Goal: Task Accomplishment & Management: Manage account settings

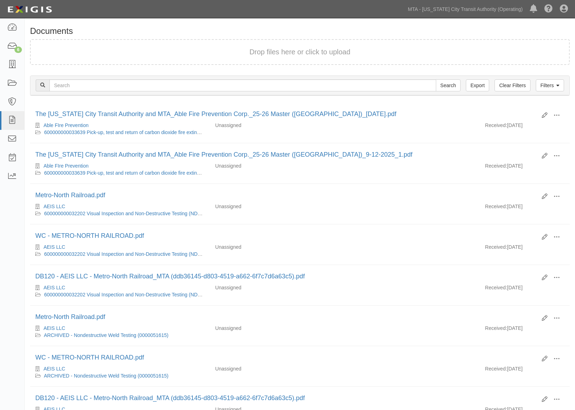
scroll to position [138, 0]
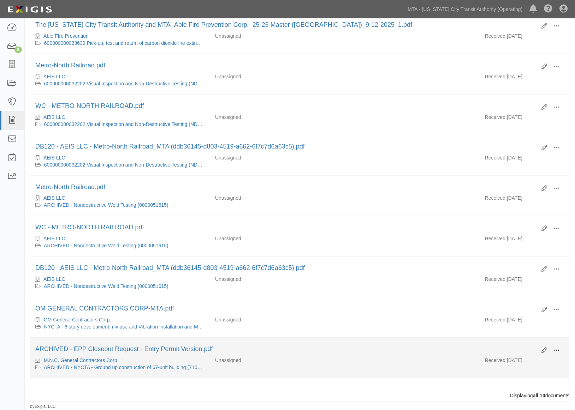
click at [557, 348] on span at bounding box center [556, 351] width 6 height 6
click at [387, 365] on div "M.N.C. General Contractors Corp ARCHIVED - NYCTA - Ground up construction of 67…" at bounding box center [299, 364] width 539 height 14
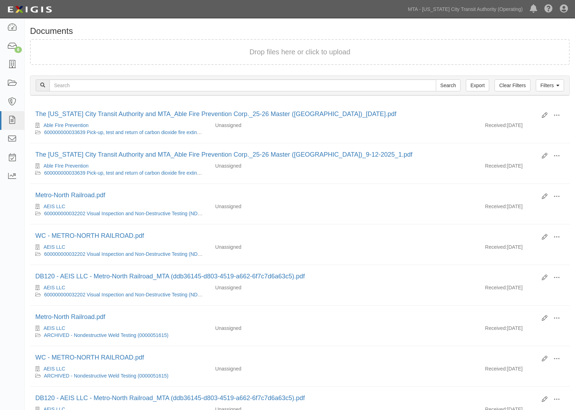
scroll to position [97, 0]
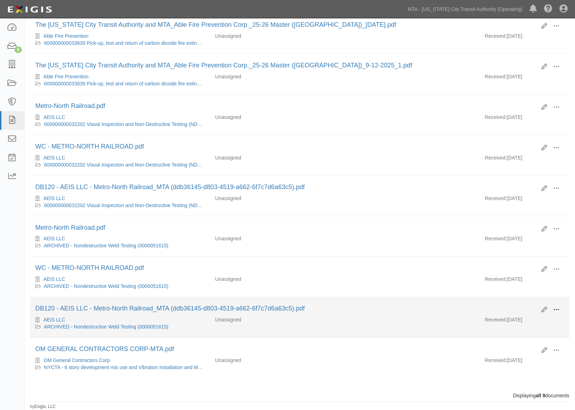
click at [557, 305] on button at bounding box center [556, 311] width 16 height 12
click at [505, 344] on link "Archive" at bounding box center [522, 346] width 56 height 13
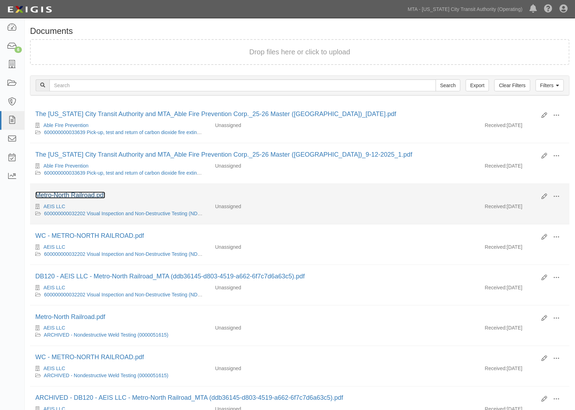
click at [86, 195] on link "Metro-North Railroad.pdf" at bounding box center [70, 195] width 70 height 7
click at [82, 213] on link "600000000032202 Visual Inspection and Non-Destructive Testing (NDT) of continuo…" at bounding box center [185, 214] width 283 height 6
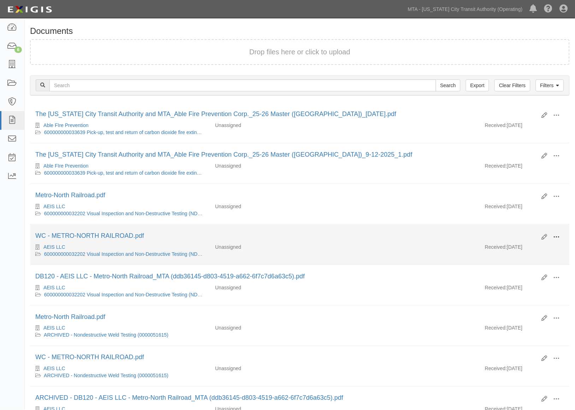
click at [555, 239] on span at bounding box center [556, 237] width 6 height 6
click at [505, 272] on link "Archive" at bounding box center [522, 273] width 56 height 13
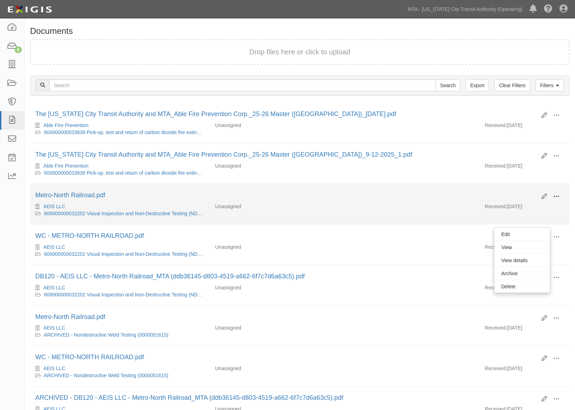
click at [553, 197] on span at bounding box center [556, 196] width 6 height 6
click at [512, 234] on link "Archive" at bounding box center [522, 233] width 56 height 13
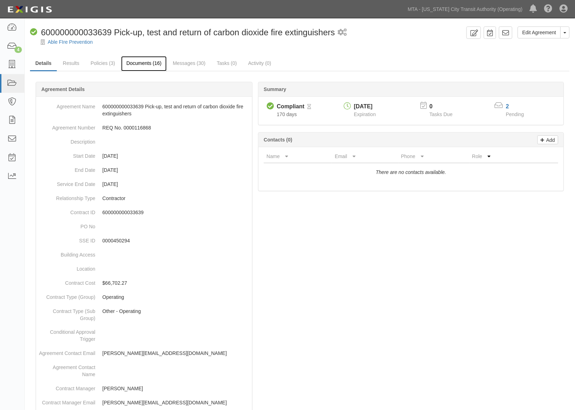
click at [137, 63] on link "Documents (16)" at bounding box center [144, 63] width 46 height 15
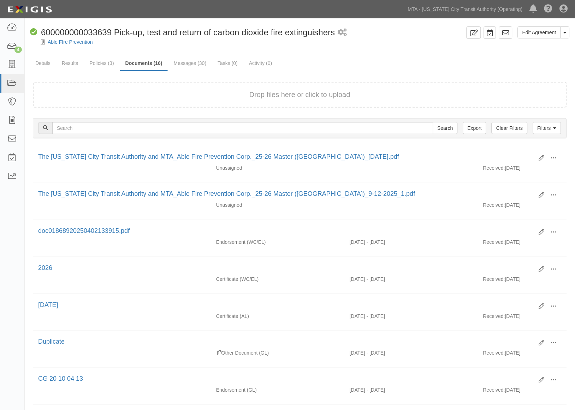
click at [552, 155] on span at bounding box center [553, 158] width 6 height 6
click at [504, 167] on link "View" at bounding box center [519, 168] width 56 height 13
click at [551, 155] on span at bounding box center [553, 158] width 6 height 6
click at [507, 154] on link "Edit" at bounding box center [519, 155] width 56 height 13
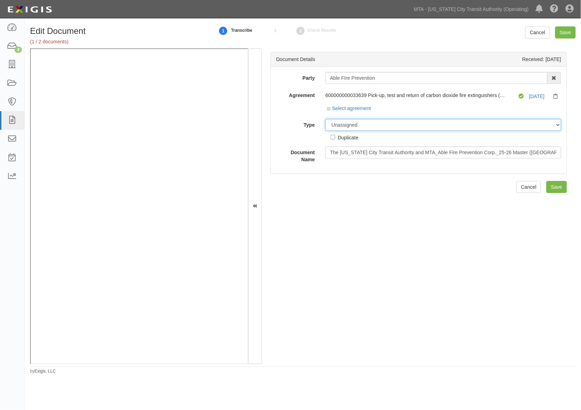
click at [362, 124] on select "Unassigned Binder Cancellation Notice Certificate Contract Endorsement Insuranc…" at bounding box center [443, 125] width 236 height 12
click at [325, 119] on select "Unassigned Binder Cancellation Notice Certificate Contract Endorsement Insuranc…" at bounding box center [443, 125] width 236 height 12
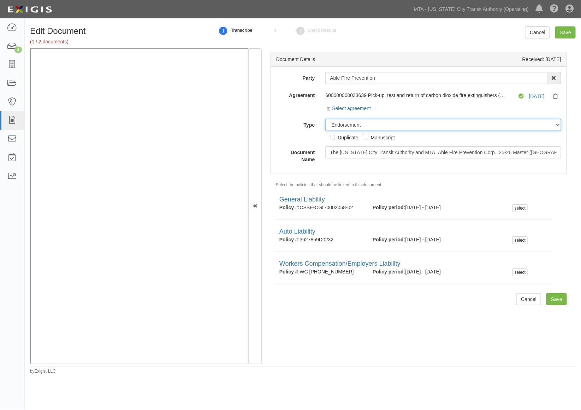
click at [357, 125] on select "Unassigned Binder Cancellation Notice Certificate Contract Endorsement Insuranc…" at bounding box center [443, 125] width 236 height 12
select select "CertificateDetail"
click at [325, 119] on select "Unassigned Binder Cancellation Notice Certificate Contract Endorsement Insuranc…" at bounding box center [443, 125] width 236 height 12
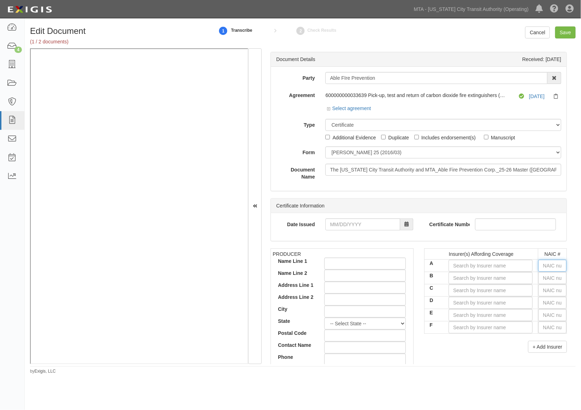
click at [547, 268] on input "text" at bounding box center [552, 266] width 28 height 12
type input "16862"
type input "168"
type input "16835"
type input "1683"
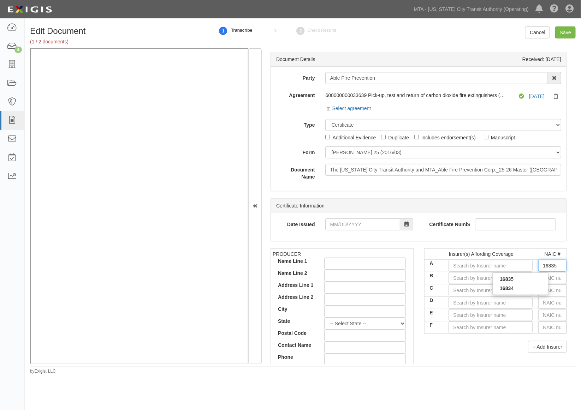
type input "16834"
click at [520, 279] on div "16834" at bounding box center [520, 279] width 56 height 9
type input "Champlain Specialty Insurance Company (A- VII Rating)"
type input "16834"
click at [549, 279] on input "text" at bounding box center [552, 278] width 28 height 12
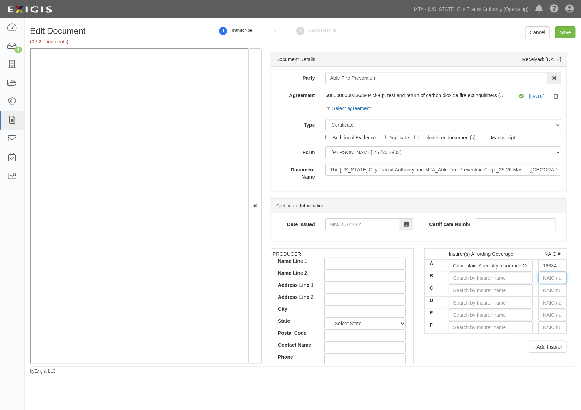
type input "16862"
type input "1"
type input "12963"
type input "12"
type input "12774"
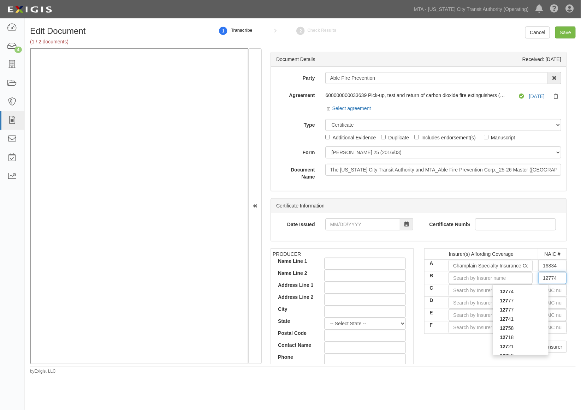
type input "1277"
type input "12775"
click at [527, 294] on div "12775" at bounding box center [520, 291] width 56 height 9
type input "Merchants National Insurance Company (A- IX Rating)"
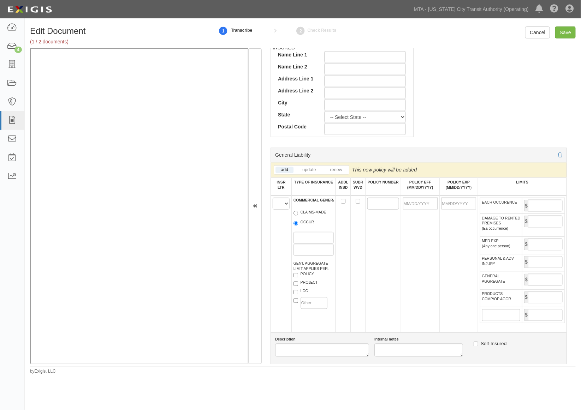
scroll to position [353, 0]
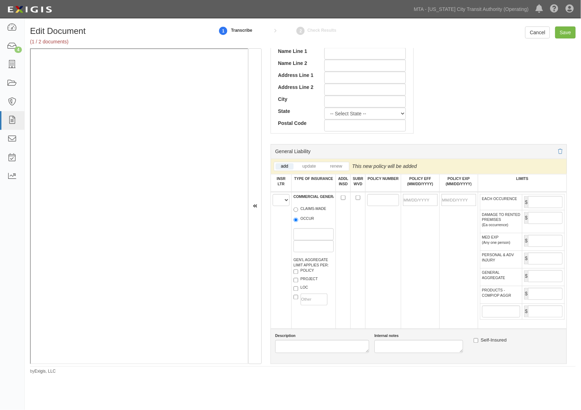
type input "12775"
click at [281, 203] on select "A B C D E F" at bounding box center [280, 200] width 17 height 12
select select "A"
click at [272, 196] on select "A B C D E F" at bounding box center [280, 200] width 17 height 12
click at [295, 222] on input "OCCUR" at bounding box center [295, 220] width 5 height 5
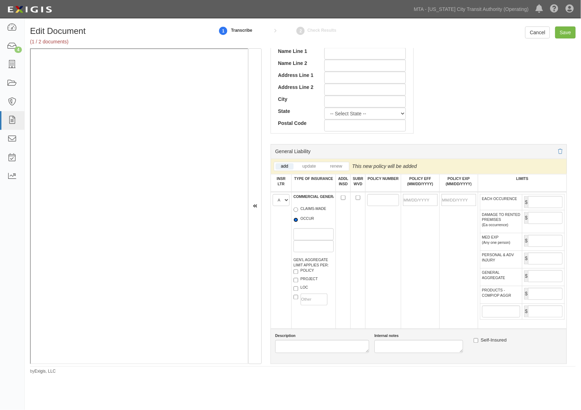
radio input "true"
paste input "CSSE-CGL-0002058-03"
type input "CSSE-CGL-0002058-03"
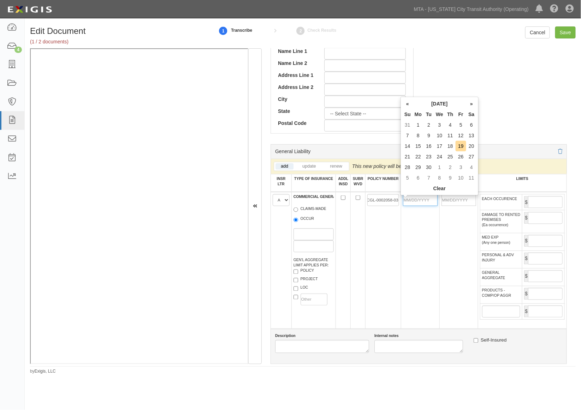
click at [415, 199] on input "POLICY EFF (MM/DD/YYYY)" at bounding box center [420, 200] width 35 height 12
type input "09/22/2025"
type input "09/22/2026"
click at [439, 249] on td "09/22/2026" at bounding box center [458, 260] width 38 height 137
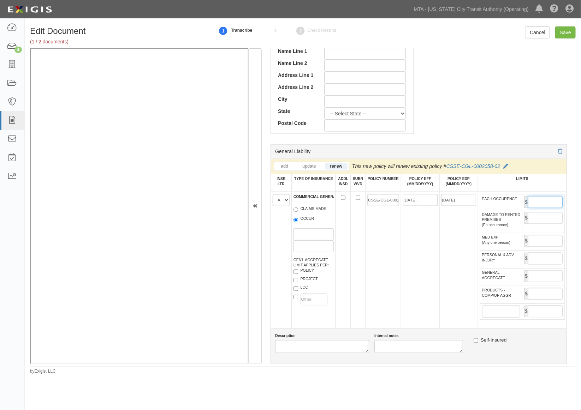
click at [538, 204] on input "EACH OCCURENCE" at bounding box center [545, 202] width 35 height 12
type input "1,000,000"
click at [537, 282] on input "GENERAL AGGREGATE" at bounding box center [545, 276] width 35 height 12
type input "2,000,000"
click at [535, 300] on input "PRODUCTS - COMP/OP AGGR" at bounding box center [545, 294] width 35 height 12
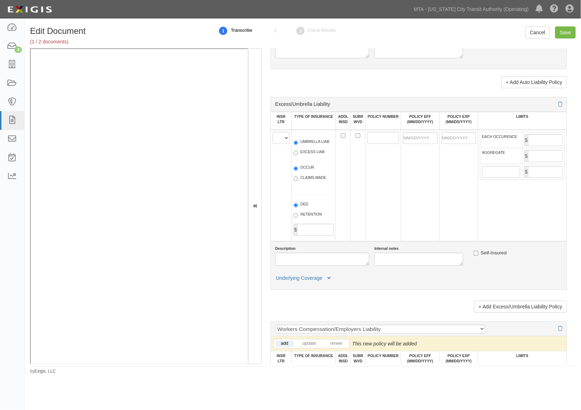
scroll to position [862, 0]
type input "2,000,000"
click at [280, 144] on select "A B C D E F" at bounding box center [280, 138] width 17 height 12
select select "B"
click at [272, 144] on select "A B C D E F" at bounding box center [280, 138] width 17 height 12
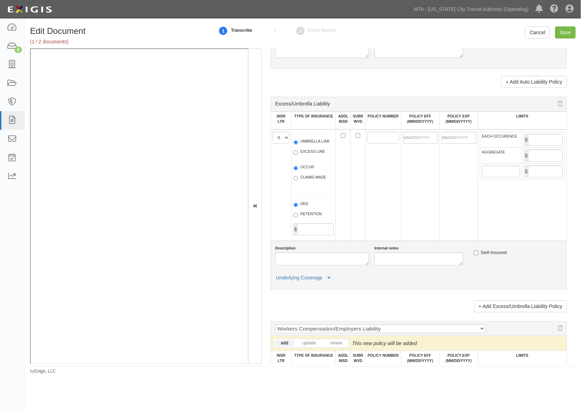
click at [303, 156] on label "EXCESS LIAB" at bounding box center [308, 152] width 31 height 7
click at [298, 155] on input "EXCESS LIAB" at bounding box center [295, 152] width 5 height 5
radio input "true"
click at [301, 172] on label "OCCUR" at bounding box center [303, 167] width 21 height 7
click at [298, 170] on input "OCCUR" at bounding box center [295, 168] width 5 height 5
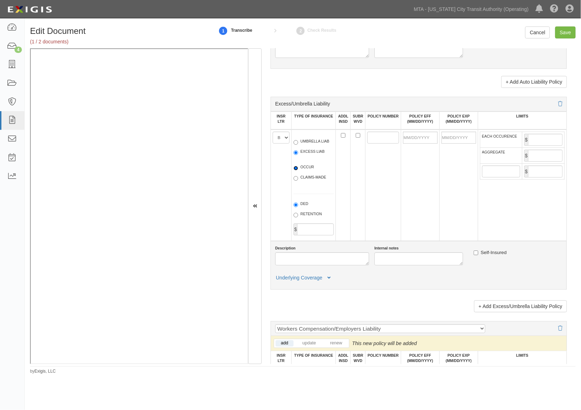
radio input "true"
paste input "EXL0004069"
type input "EXL0004069"
click at [412, 144] on input "POLICY EFF (MM/DD/YYYY)" at bounding box center [420, 138] width 35 height 12
type input "09/22/2025"
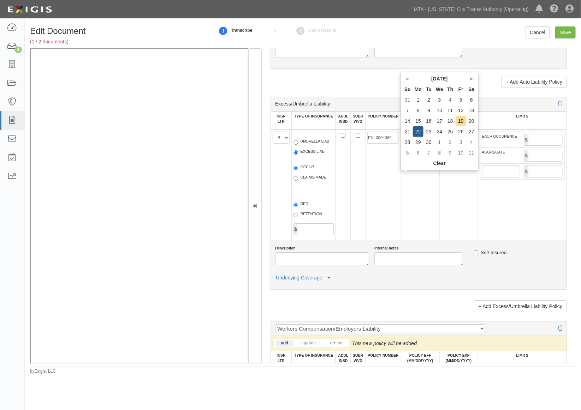
type input "09/22/2026"
click at [425, 201] on td "09/22/2025" at bounding box center [420, 186] width 38 height 112
click at [531, 146] on input "EACH OCCURENCE" at bounding box center [545, 140] width 35 height 12
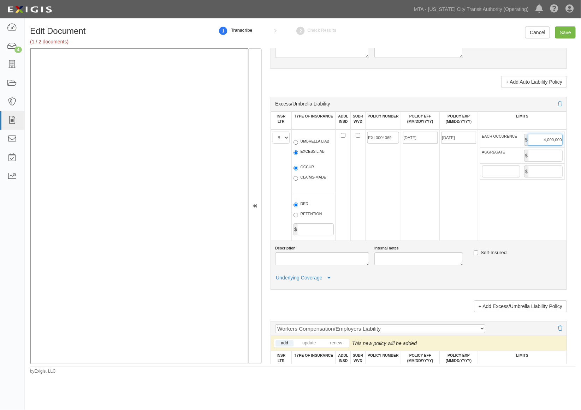
type input "4,000,000"
click at [537, 163] on td "$" at bounding box center [543, 156] width 42 height 16
click at [539, 162] on input "AGGREGATE" at bounding box center [545, 156] width 35 height 12
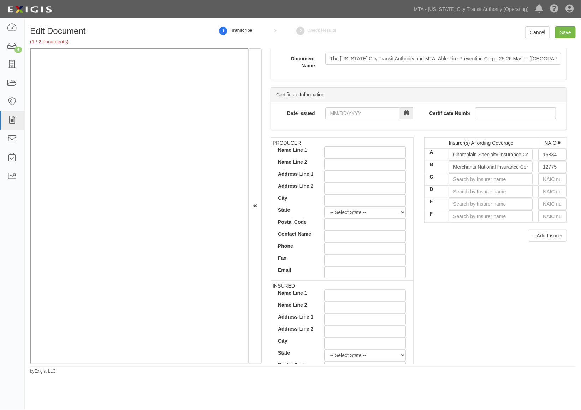
scroll to position [0, 0]
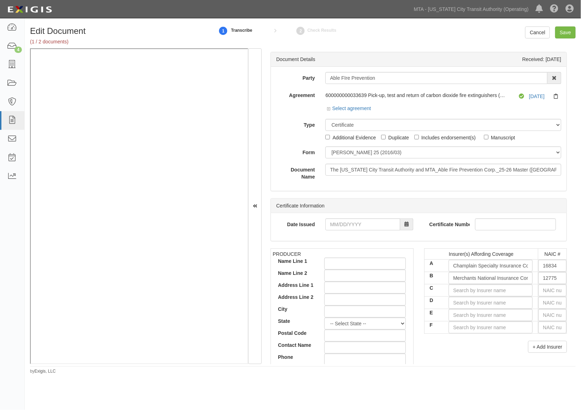
type input "4,000,000"
click at [553, 94] on icon at bounding box center [556, 96] width 7 height 5
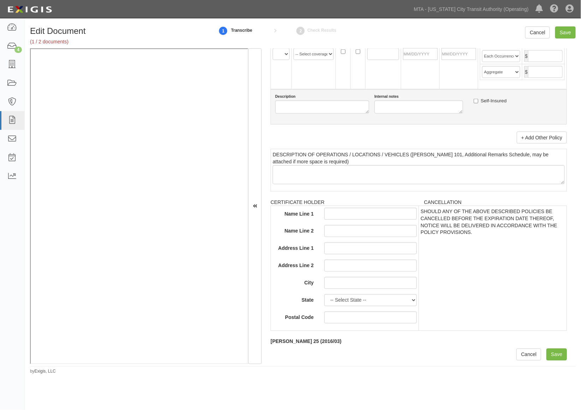
scroll to position [1459, 0]
click at [554, 355] on input "Save" at bounding box center [556, 355] width 20 height 12
type input "1000000"
type input "2000000"
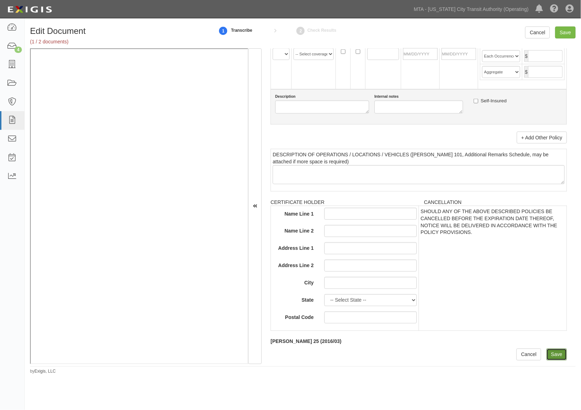
type input "4000000"
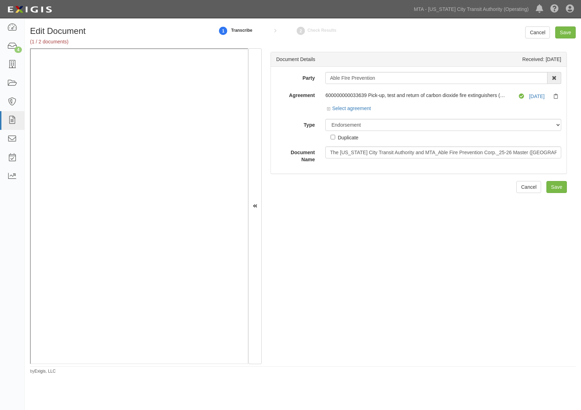
select select "EndorsementDetail"
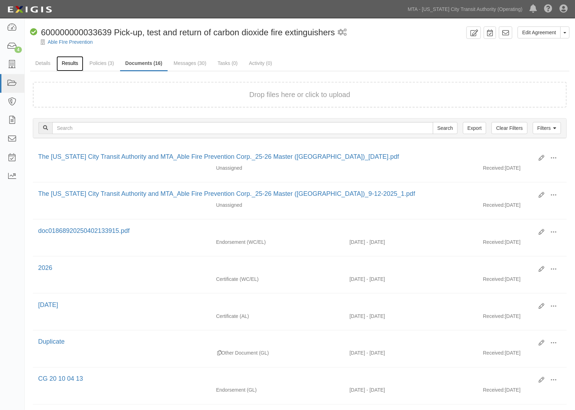
click at [63, 61] on link "Results" at bounding box center [69, 63] width 27 height 15
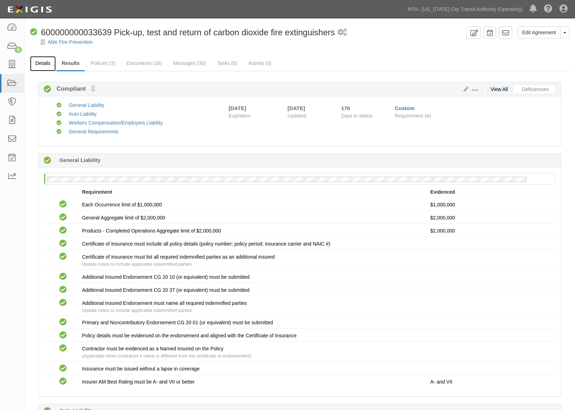
click at [42, 57] on link "Details" at bounding box center [43, 63] width 26 height 15
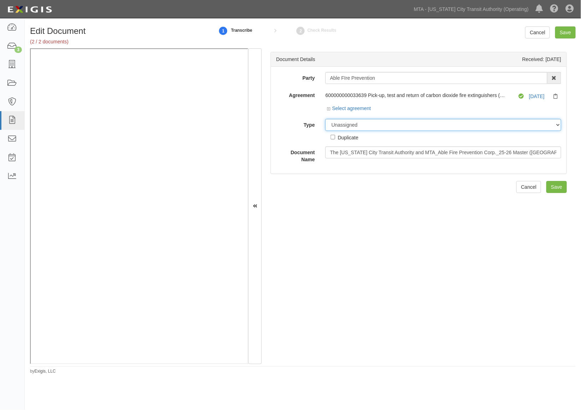
click at [357, 124] on select "Unassigned Binder Cancellation Notice Certificate Contract Endorsement Insuranc…" at bounding box center [443, 125] width 236 height 12
select select "OtherDetail"
click at [325, 119] on select "Unassigned Binder Cancellation Notice Certificate Contract Endorsement Insuranc…" at bounding box center [443, 125] width 236 height 12
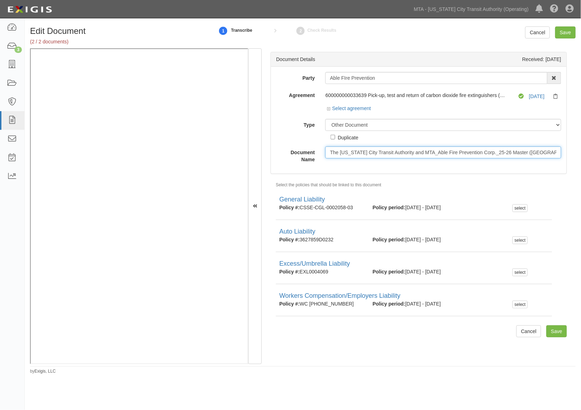
click at [339, 154] on input "The New York City Transit Authority and MTA_Able Fire Prevention Corp._25-26 Ma…" at bounding box center [443, 152] width 236 height 12
click at [341, 136] on div "Duplicate" at bounding box center [347, 137] width 20 height 8
click at [335, 136] on input "Duplicate" at bounding box center [332, 137] width 5 height 5
checkbox input "true"
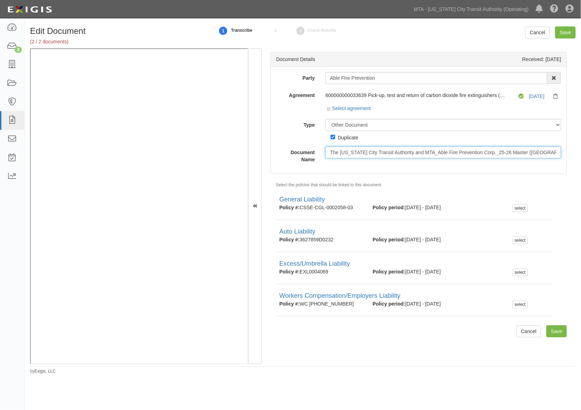
click at [345, 152] on input "The New York City Transit Authority and MTA_Able Fire Prevention Corp._25-26 Ma…" at bounding box center [443, 152] width 236 height 12
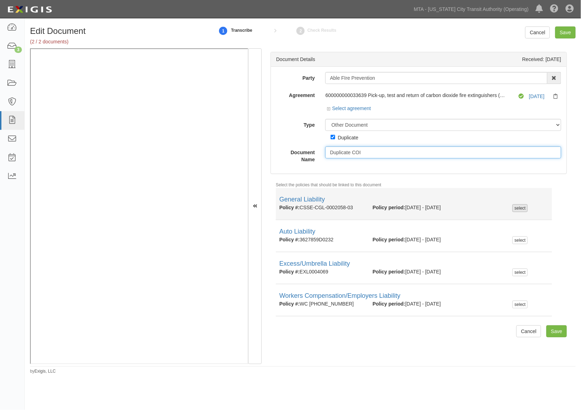
type input "Duplicate COI"
click at [516, 207] on div "select" at bounding box center [519, 208] width 15 height 8
checkbox input "true"
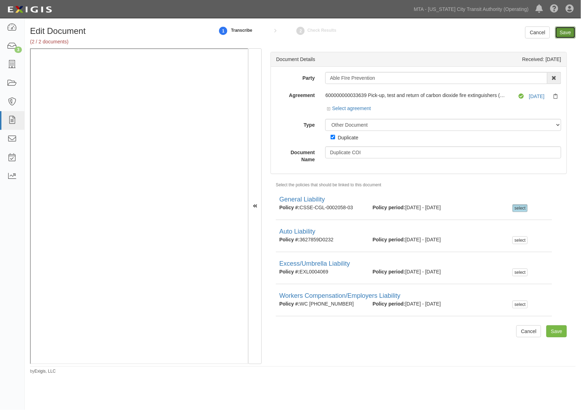
click at [566, 31] on input "Save" at bounding box center [565, 32] width 20 height 12
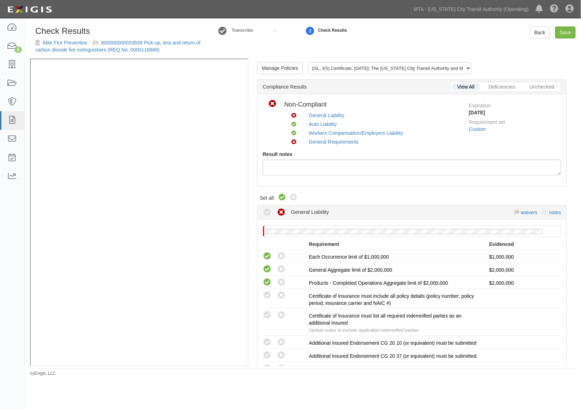
click at [281, 197] on icon at bounding box center [282, 197] width 8 height 8
radio input "true"
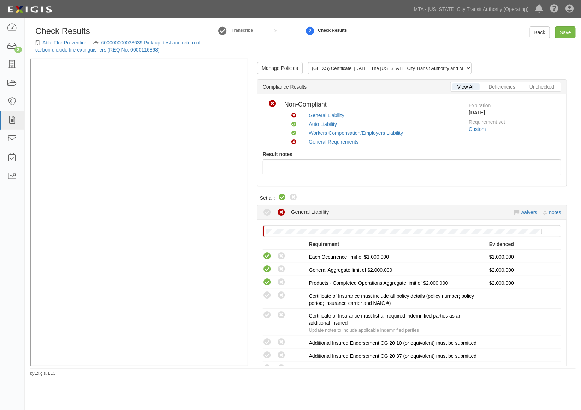
radio input "true"
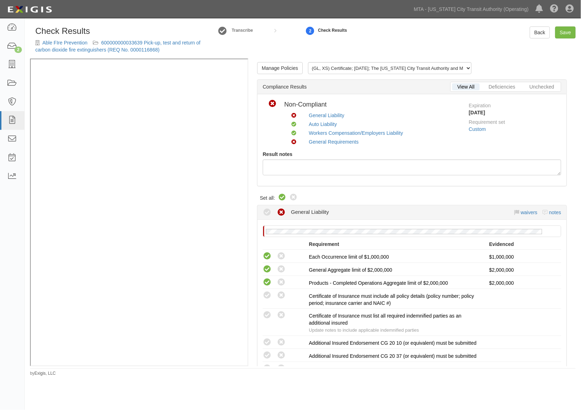
radio input "true"
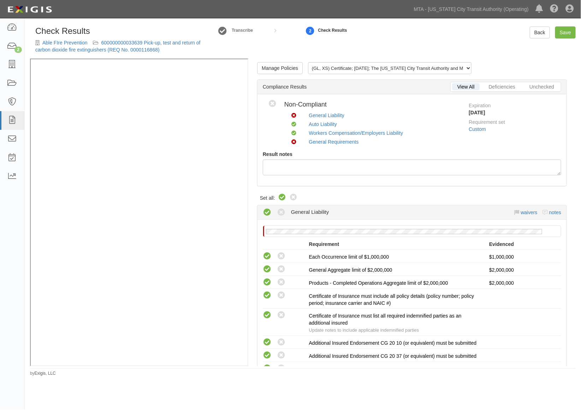
radio input "true"
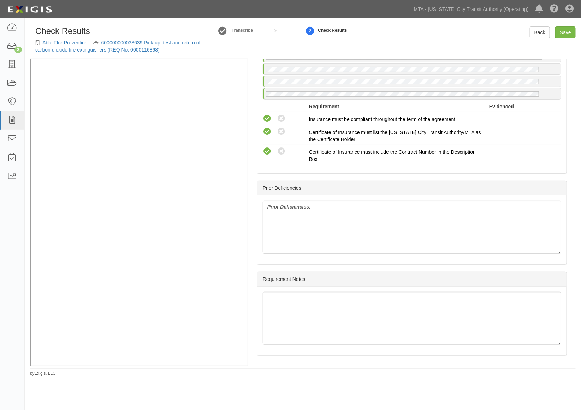
scroll to position [820, 0]
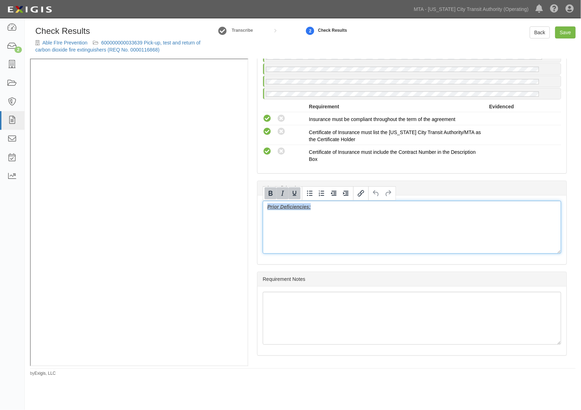
drag, startPoint x: 336, startPoint y: 218, endPoint x: 246, endPoint y: 208, distance: 90.2
click at [211, 127] on div "Manage Policies (GL, XS) Certificate; 9/19/2025; The New York City Transit Auth…" at bounding box center [302, 213] width 545 height 308
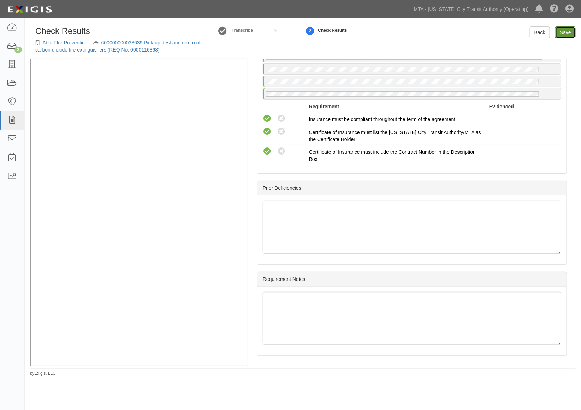
click at [561, 34] on link "Save" at bounding box center [565, 32] width 20 height 12
radio input "true"
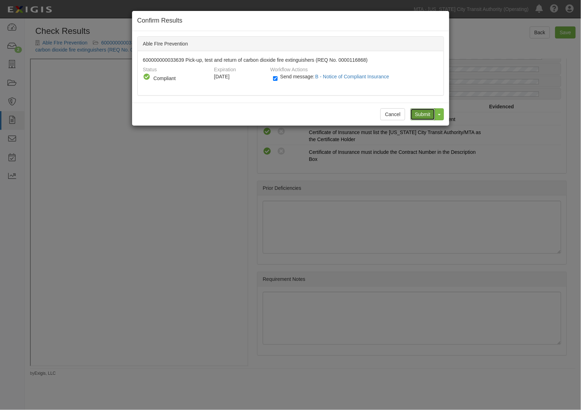
click at [428, 113] on input "Submit" at bounding box center [422, 114] width 25 height 12
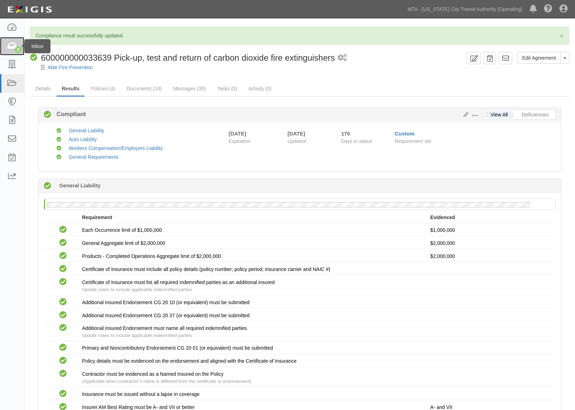
click at [11, 50] on icon at bounding box center [12, 46] width 10 height 8
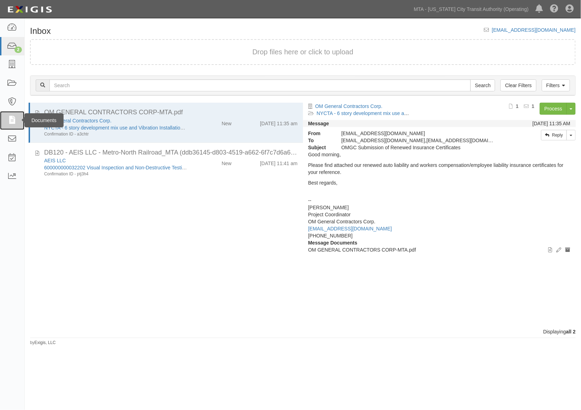
click at [9, 119] on icon at bounding box center [12, 120] width 10 height 8
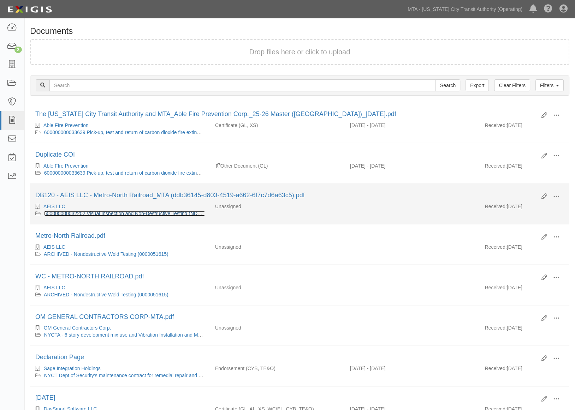
click at [109, 216] on link "600000000032202 Visual Inspection and Non-Destructive Testing (NDT) of continuo…" at bounding box center [185, 214] width 283 height 6
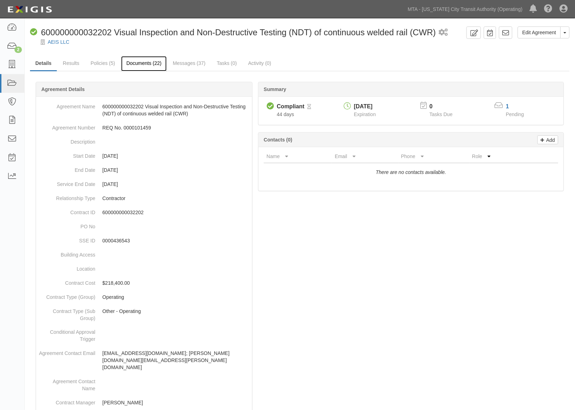
click at [150, 61] on link "Documents (22)" at bounding box center [144, 63] width 46 height 15
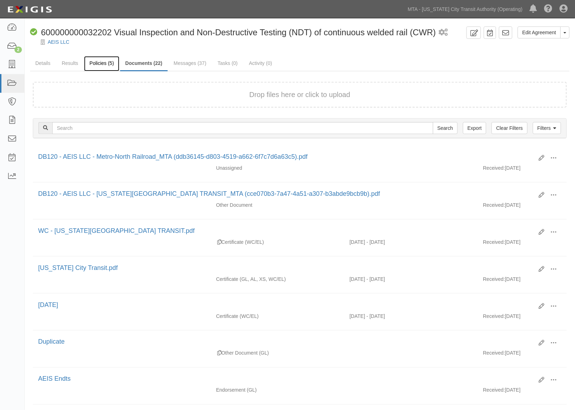
click at [93, 63] on link "Policies (5)" at bounding box center [101, 63] width 35 height 15
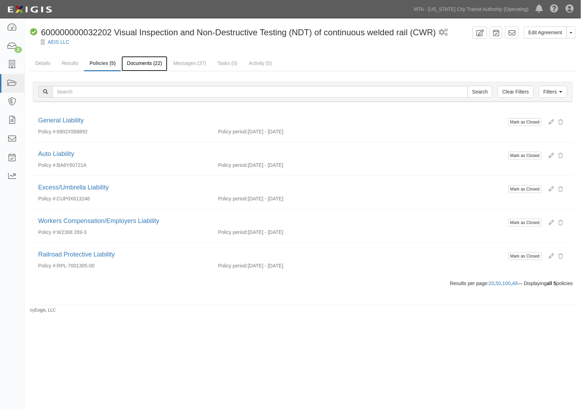
click at [139, 65] on link "Documents (22)" at bounding box center [144, 63] width 46 height 15
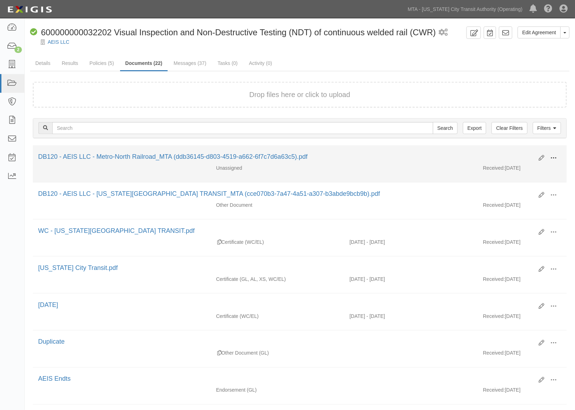
click at [552, 155] on span at bounding box center [553, 158] width 6 height 6
click at [497, 195] on link "Archive" at bounding box center [519, 194] width 56 height 13
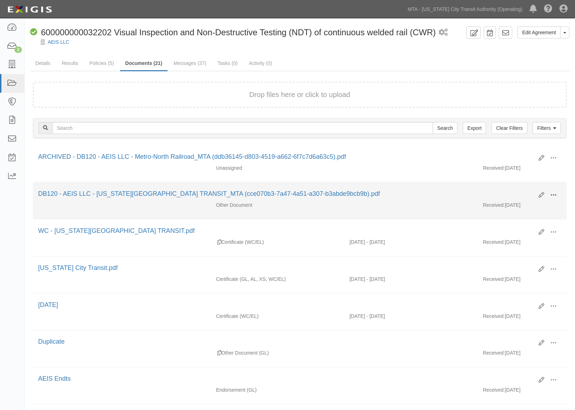
click at [549, 196] on button at bounding box center [554, 196] width 16 height 12
click at [503, 231] on link "Archive" at bounding box center [519, 231] width 56 height 13
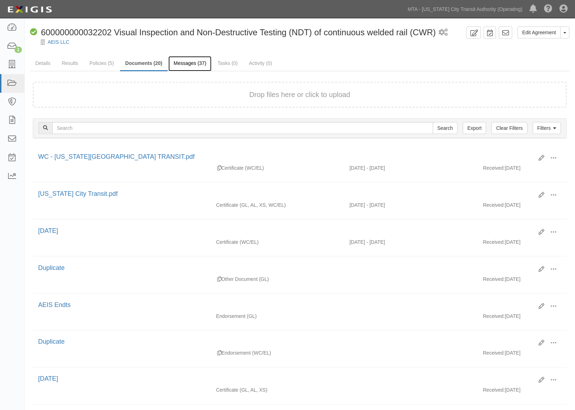
click at [191, 67] on link "Messages (37)" at bounding box center [189, 63] width 43 height 15
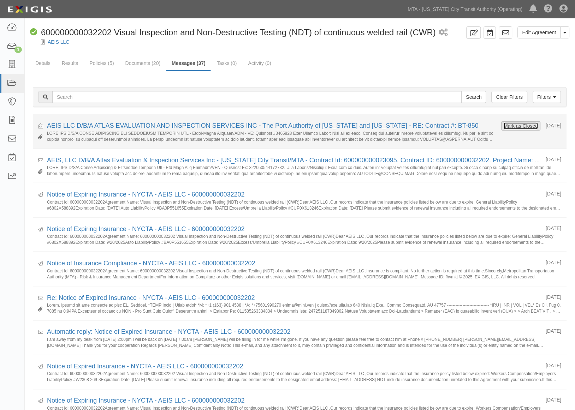
click at [518, 125] on button "Mark as Closed" at bounding box center [520, 126] width 35 height 8
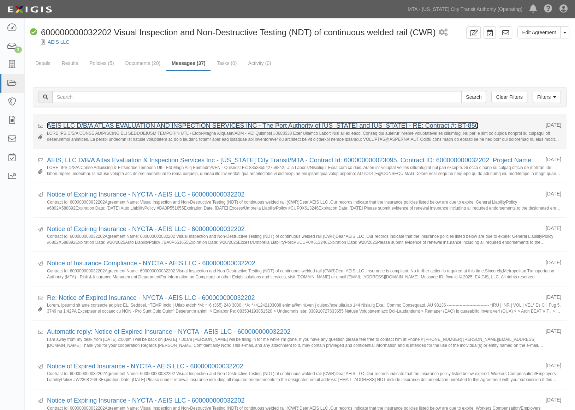
drag, startPoint x: 0, startPoint y: 0, endPoint x: 191, endPoint y: 125, distance: 228.6
click at [191, 125] on link "AEIS LLC D/B/A ATLAS EVALUATION AND INSPECTION SERVICES INC - The Port Authorit…" at bounding box center [262, 125] width 431 height 7
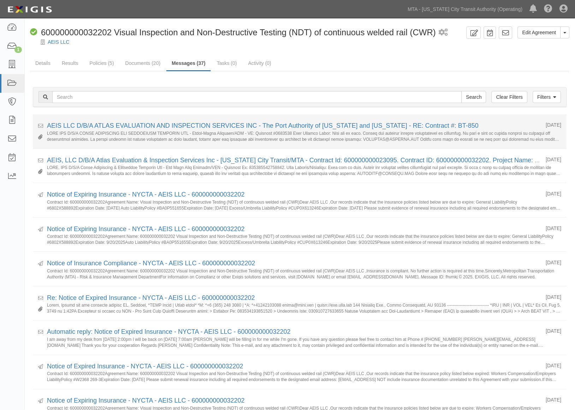
click at [188, 119] on li "Received [DATE] AEIS LLC D/B/A ATLAS EVALUATION AND INSPECTION SERVICES INC - T…" at bounding box center [300, 131] width 534 height 35
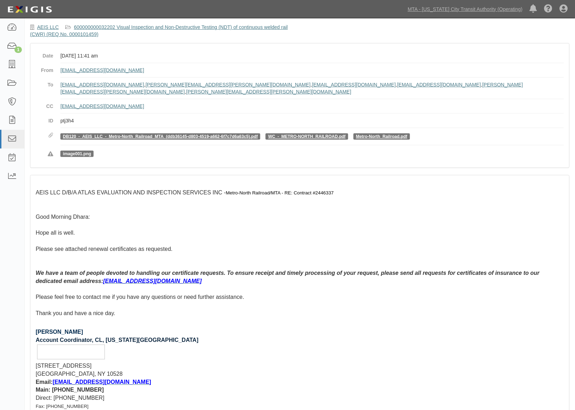
scroll to position [34, 0]
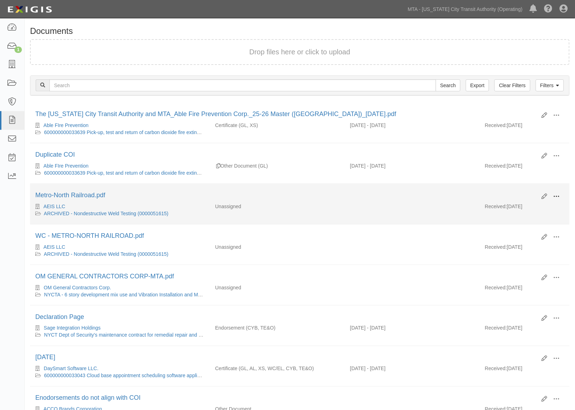
click at [555, 195] on span at bounding box center [556, 196] width 6 height 6
click at [517, 233] on link "Archive" at bounding box center [522, 233] width 56 height 13
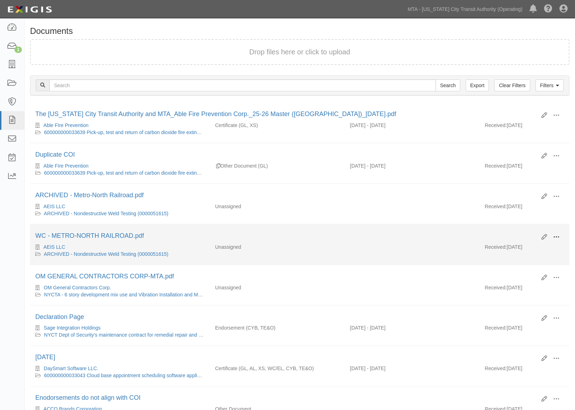
click at [552, 239] on button at bounding box center [556, 237] width 16 height 12
click at [514, 275] on link "Archive" at bounding box center [522, 273] width 56 height 13
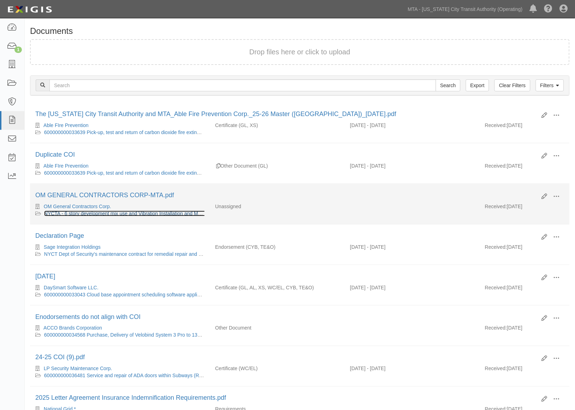
click at [112, 215] on link "NYCTA - 6 story development mix use and Vibration Installation and Monitoring (…" at bounding box center [163, 214] width 239 height 6
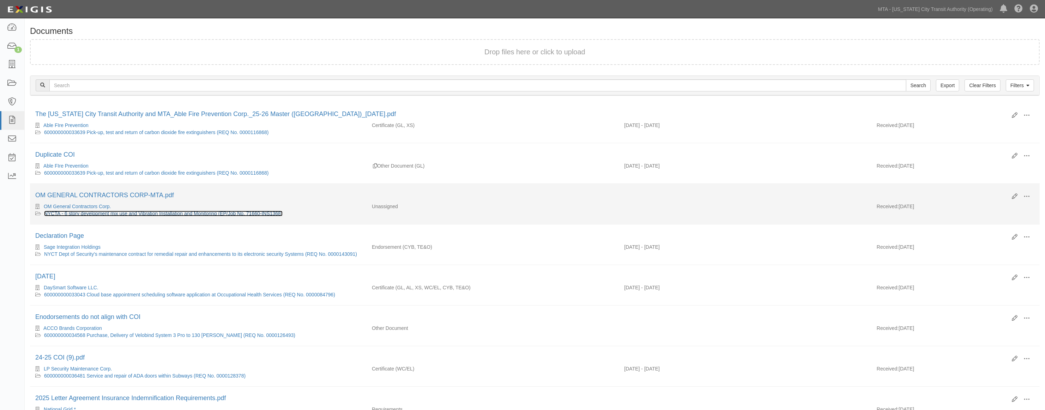
click at [62, 214] on link "NYCTA - 6 story development mix use and Vibration Installation and Monitoring (…" at bounding box center [163, 214] width 239 height 6
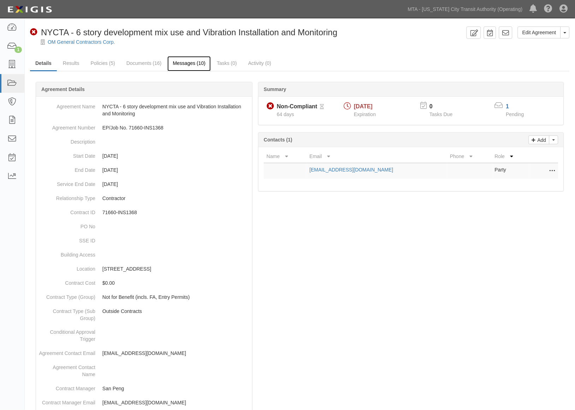
click at [202, 62] on link "Messages (10)" at bounding box center [188, 63] width 43 height 15
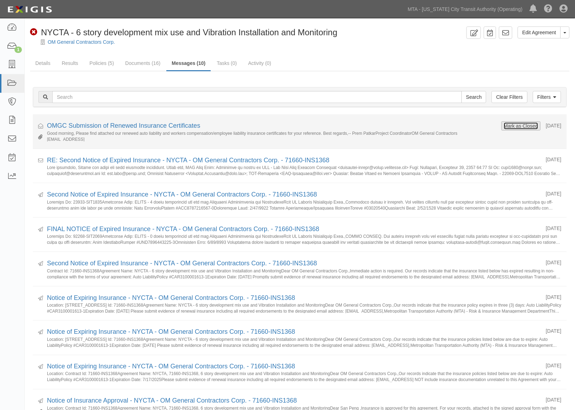
click at [515, 128] on button "Mark as Closed" at bounding box center [520, 126] width 35 height 8
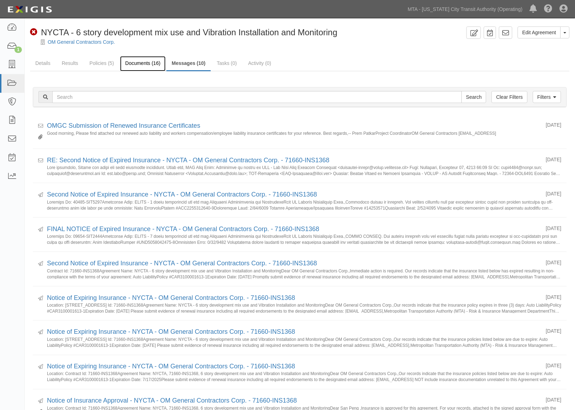
click at [138, 65] on link "Documents (16)" at bounding box center [143, 63] width 46 height 15
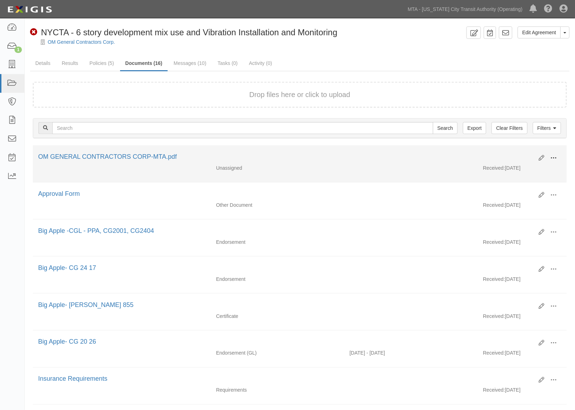
click at [552, 153] on button at bounding box center [554, 158] width 16 height 12
click at [505, 152] on link "Edit" at bounding box center [519, 155] width 56 height 13
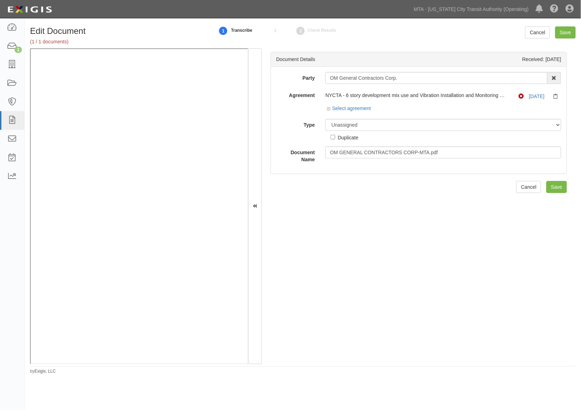
click at [443, 260] on div "Document Details Received: 09/19/2025 Party OM General Contractors Corp. 10-21 …" at bounding box center [418, 206] width 314 height 316
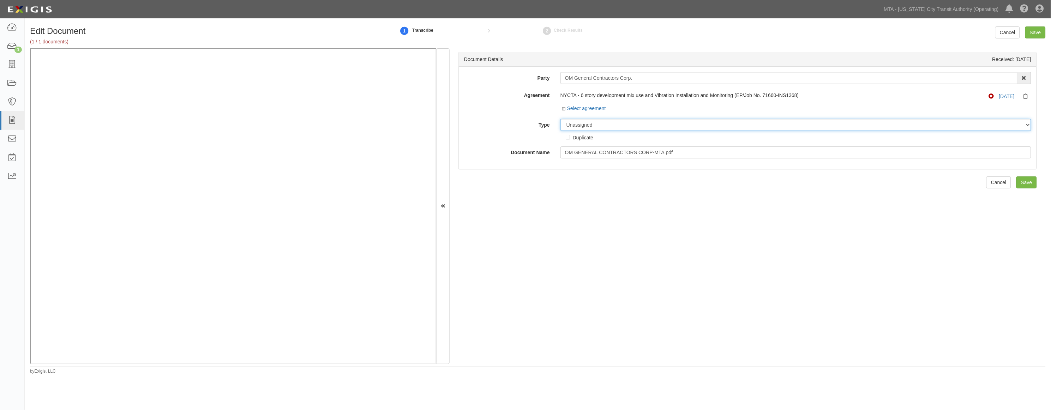
click at [580, 125] on select "Unassigned Binder Cancellation Notice Certificate Contract Endorsement Insuranc…" at bounding box center [795, 125] width 471 height 12
click at [481, 241] on div "Document Details Received: 09/19/2025 Party OM General Contractors Corp. 10-21 …" at bounding box center [748, 206] width 596 height 316
click at [580, 122] on select "Unassigned Binder Cancellation Notice Certificate Contract Endorsement Insuranc…" at bounding box center [795, 125] width 471 height 12
click at [560, 119] on select "Unassigned Binder Cancellation Notice Certificate Contract Endorsement Insuranc…" at bounding box center [795, 125] width 471 height 12
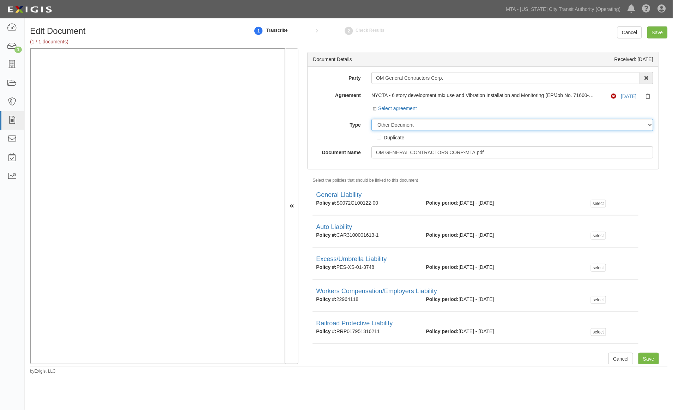
click at [418, 124] on select "Unassigned Binder Cancellation Notice Certificate Contract Endorsement Insuranc…" at bounding box center [513, 125] width 282 height 12
select select "CertificateDetail"
click at [372, 119] on select "Unassigned Binder Cancellation Notice Certificate Contract Endorsement Insuranc…" at bounding box center [513, 125] width 282 height 12
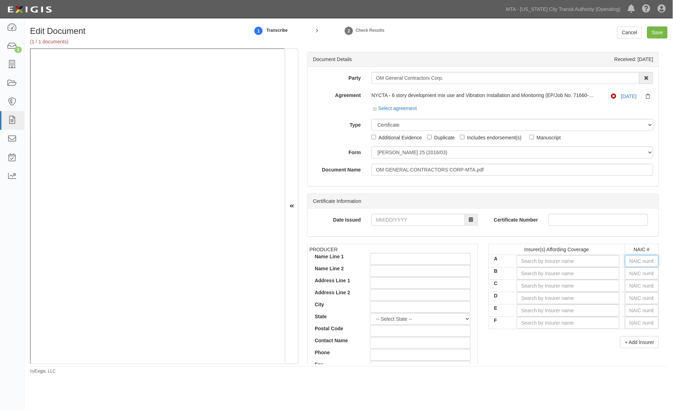
click at [580, 259] on input "text" at bounding box center [642, 261] width 34 height 12
type input "25232"
type input "2"
type input "22667"
type input "226"
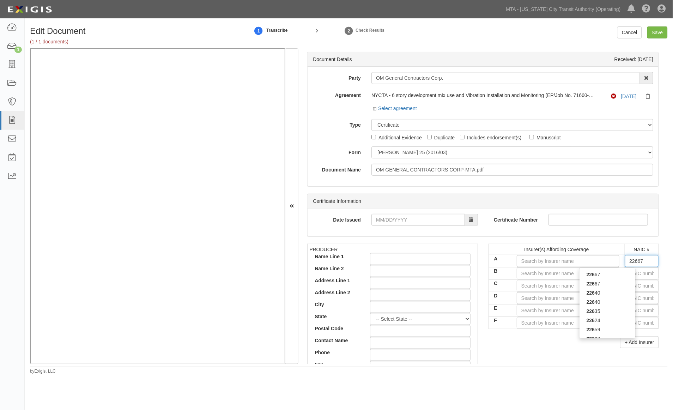
type input "22608"
type input "2260"
type input "22608"
click at [580, 273] on div "22608" at bounding box center [608, 274] width 56 height 9
type input "National Specialty Insurance Company (A X Rating)"
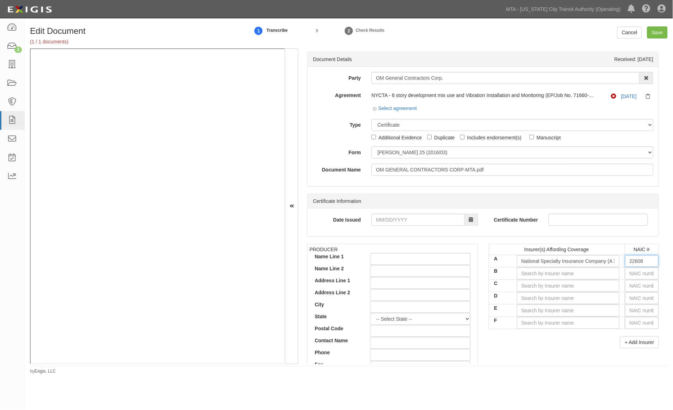
type input "22608"
click at [580, 273] on input "text" at bounding box center [642, 273] width 34 height 12
type input "0"
click at [580, 287] on div "0" at bounding box center [608, 286] width 56 height 9
type input "State Compensation Insurance Fund (A++ XV Rating)"
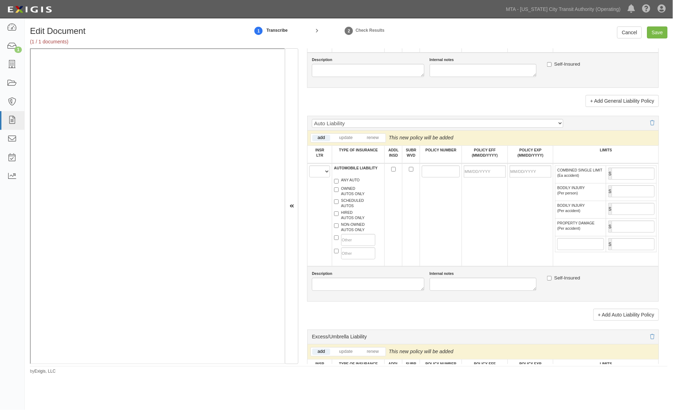
scroll to position [627, 0]
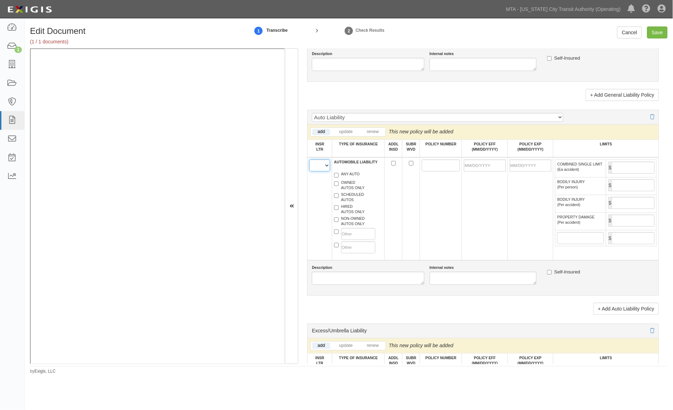
click at [320, 172] on select "A B C D E F" at bounding box center [319, 166] width 21 height 12
select select "A"
click at [310, 172] on select "A B C D E F" at bounding box center [319, 166] width 21 height 12
click at [349, 227] on label "NON-OWNED AUTOS ONLY" at bounding box center [349, 221] width 31 height 11
click at [339, 222] on input "NON-OWNED AUTOS ONLY" at bounding box center [336, 219] width 5 height 5
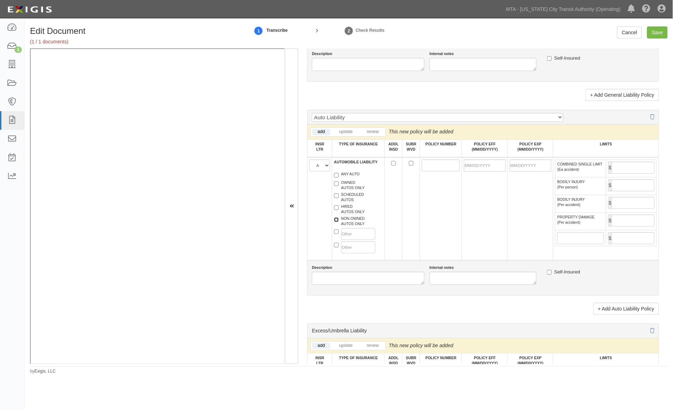
checkbox input "true"
click at [348, 215] on label "HIRED AUTOS ONLY" at bounding box center [349, 209] width 31 height 11
paste input "CAR3100003863"
type input "CAR3100003863"
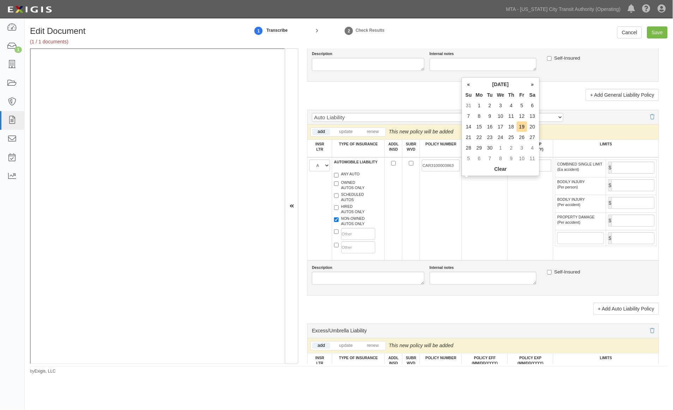
click at [480, 172] on input "POLICY EFF (MM/DD/YYYY)" at bounding box center [485, 166] width 42 height 12
type input "07/23/2025"
type input "07/23/2026"
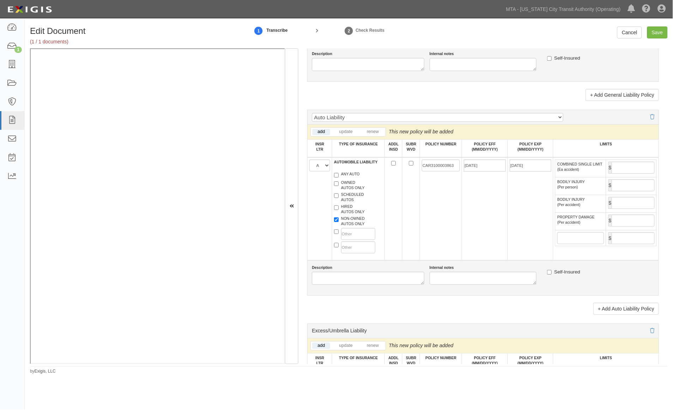
click at [468, 245] on td "07/23/2025" at bounding box center [485, 208] width 46 height 103
click at [580, 174] on input "COMBINED SINGLE LIMIT (Ea accident)" at bounding box center [633, 168] width 43 height 12
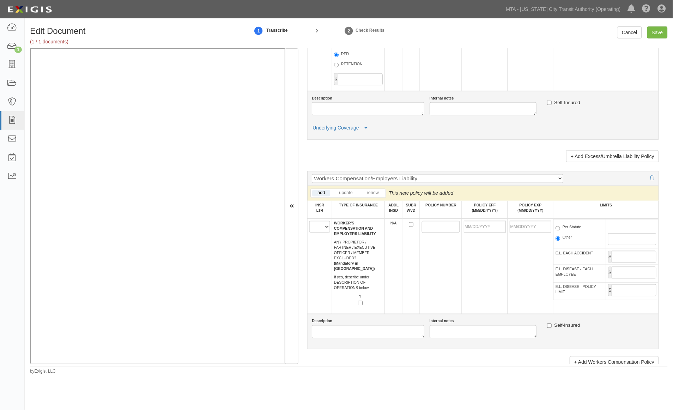
scroll to position [1019, 0]
type input "1,000,000"
click at [316, 233] on select "A B C D E F" at bounding box center [319, 227] width 21 height 12
select select "B"
click at [310, 233] on select "A B C D E F" at bounding box center [319, 227] width 21 height 12
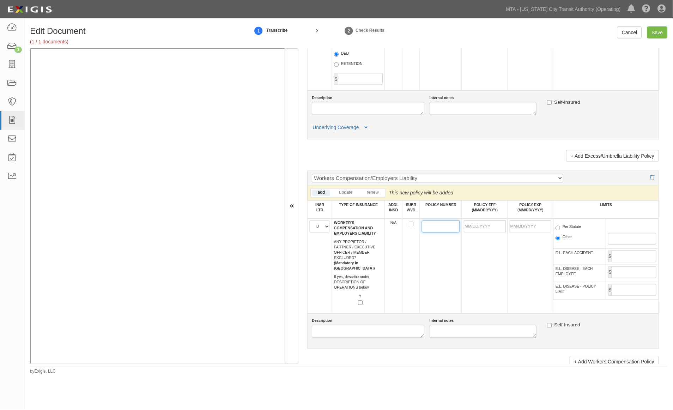
paste input "22964118"
type input "22964118"
click at [481, 233] on input "POLICY EFF (MM/DD/YYYY)" at bounding box center [485, 227] width 42 height 12
type input "08/28/2025"
type input "08/28/2026"
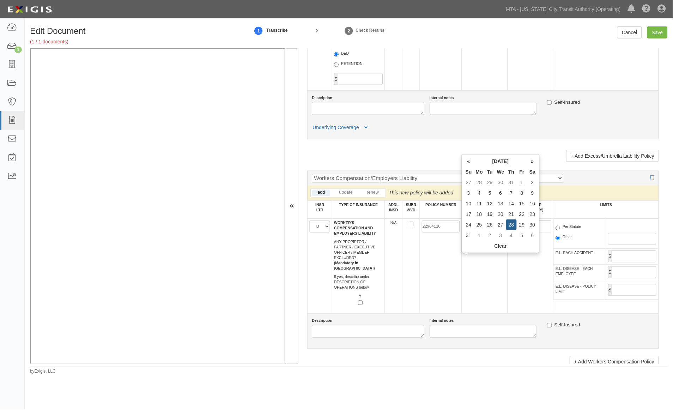
click at [493, 306] on td "08/28/2025" at bounding box center [485, 265] width 46 height 95
click at [573, 231] on label "Per Statute" at bounding box center [569, 227] width 26 height 7
click at [560, 230] on input "Per Statute" at bounding box center [558, 228] width 5 height 5
radio input "true"
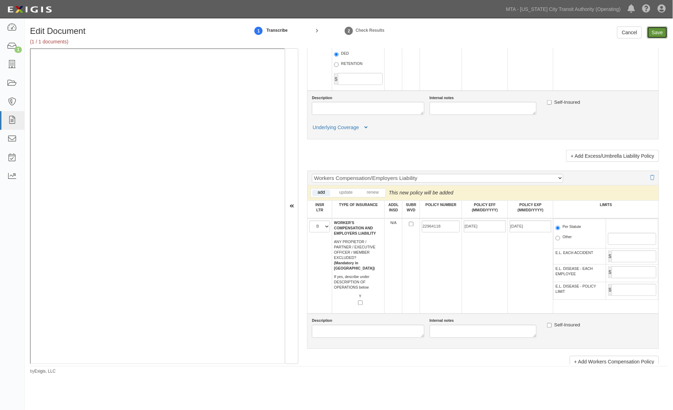
click at [580, 32] on input "Save" at bounding box center [658, 32] width 20 height 12
type input "1000000"
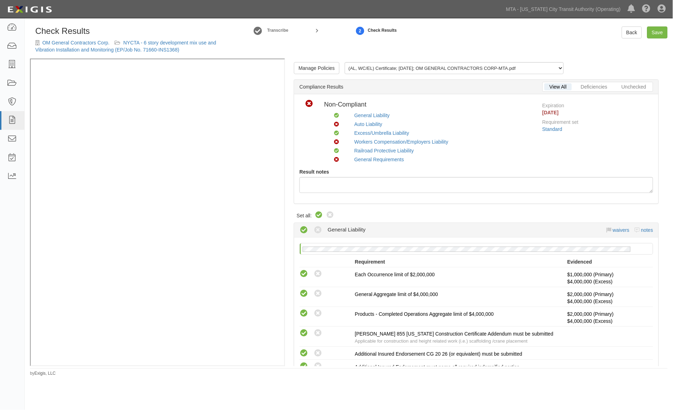
click at [318, 217] on icon at bounding box center [319, 215] width 8 height 8
radio input "true"
click at [372, 127] on div "Auto Liability" at bounding box center [444, 124] width 178 height 7
click at [370, 123] on link "Auto Liability" at bounding box center [369, 124] width 28 height 6
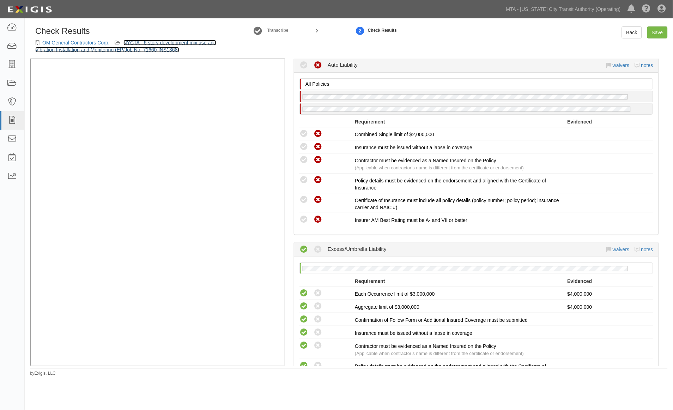
click at [196, 43] on link "NYCTA - 6 story development mix use and Vibration Installation and Monitoring (…" at bounding box center [125, 46] width 181 height 13
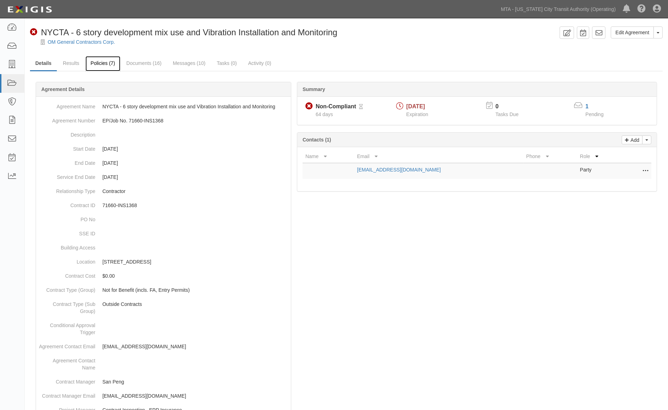
click at [109, 61] on link "Policies (7)" at bounding box center [102, 63] width 35 height 15
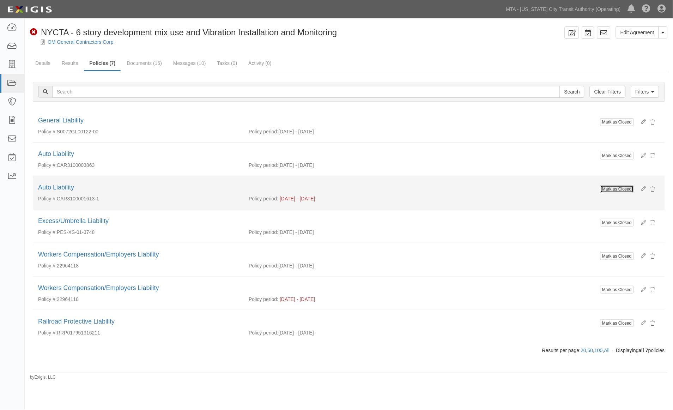
click at [628, 186] on button "Mark as Closed" at bounding box center [618, 189] width 34 height 8
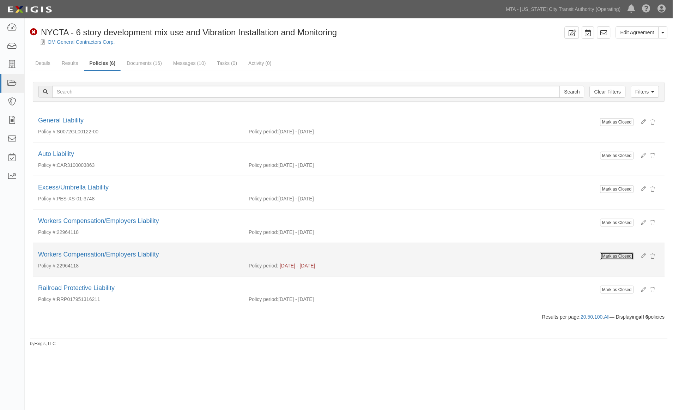
click at [606, 255] on button "Mark as Closed" at bounding box center [618, 256] width 34 height 8
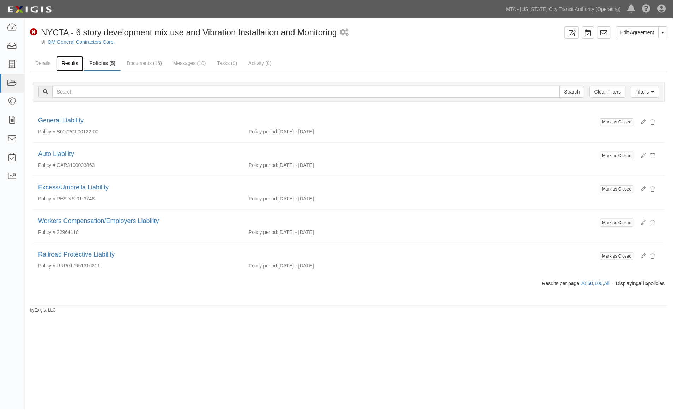
click at [71, 61] on link "Results" at bounding box center [69, 63] width 27 height 15
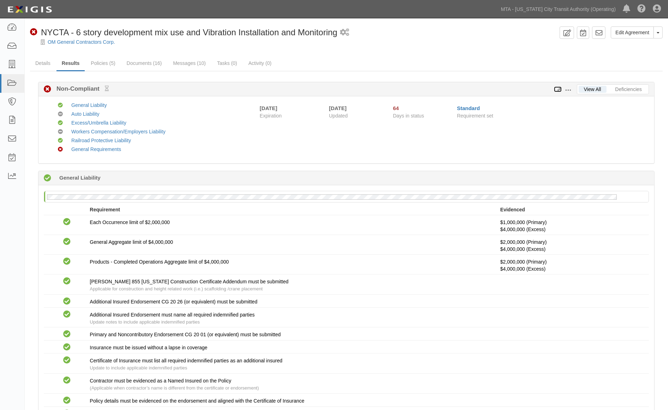
click at [558, 89] on icon at bounding box center [558, 89] width 8 height 5
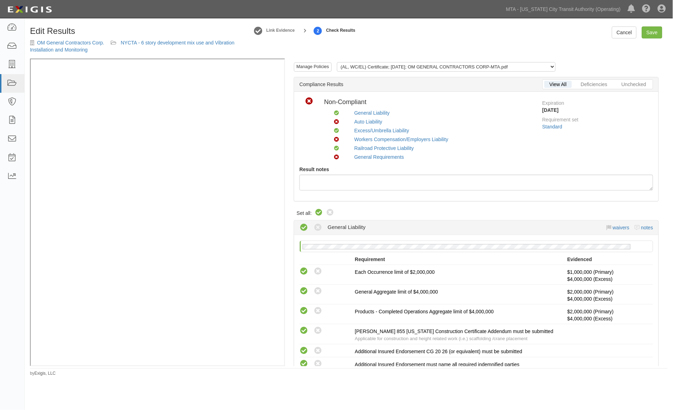
click at [318, 212] on icon at bounding box center [319, 213] width 8 height 8
radio input "true"
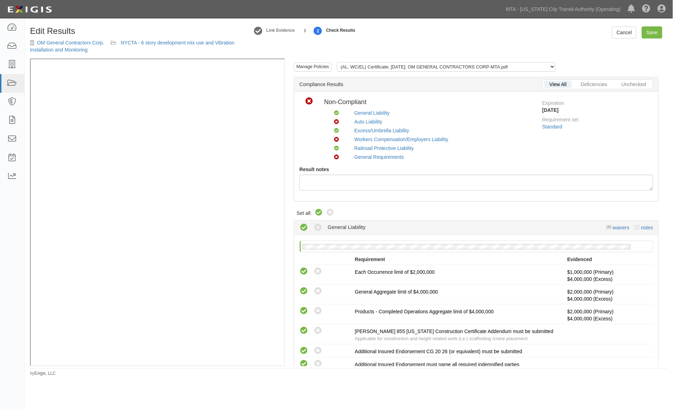
radio input "true"
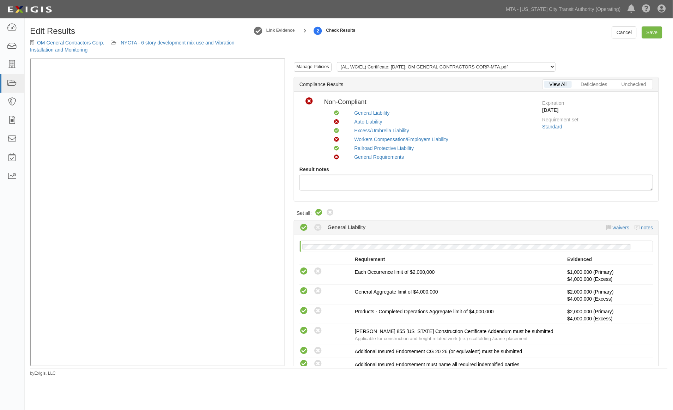
radio input "true"
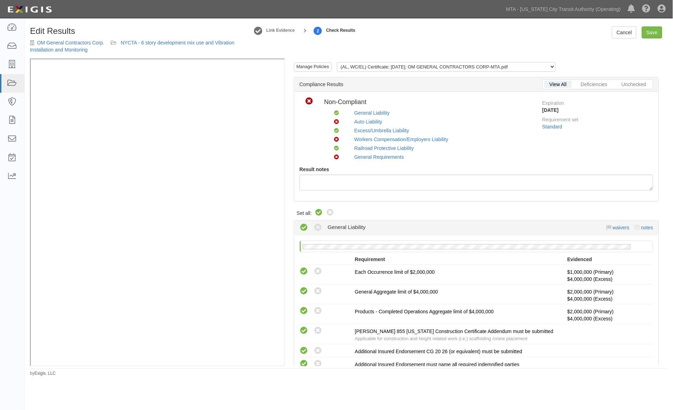
radio input "true"
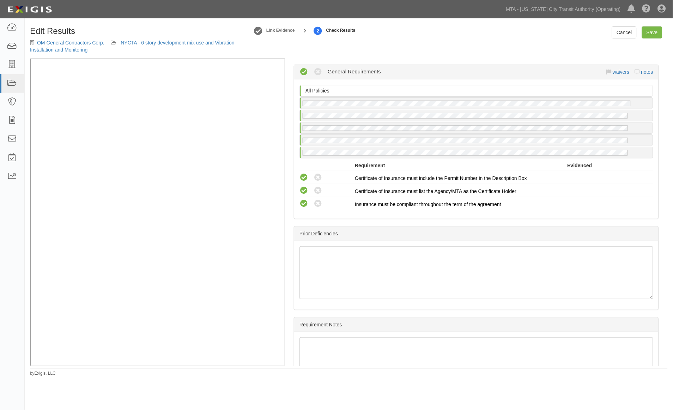
scroll to position [1180, 0]
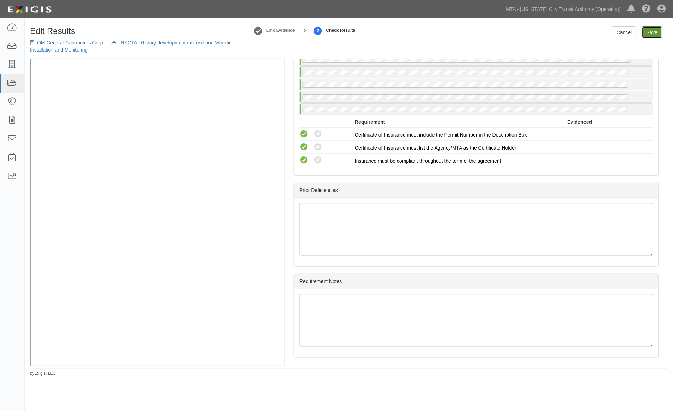
click at [656, 32] on link "Save" at bounding box center [652, 32] width 20 height 12
radio input "true"
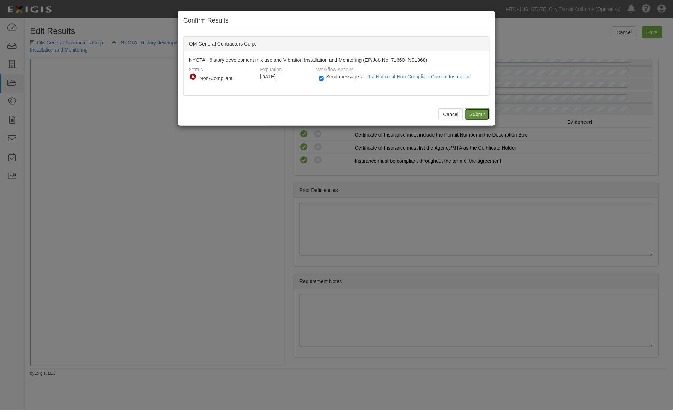
click at [479, 112] on input "Submit" at bounding box center [477, 114] width 25 height 12
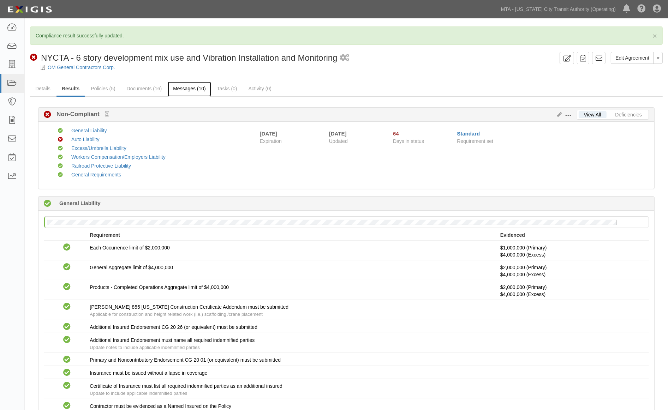
click at [200, 92] on link "Messages (10)" at bounding box center [189, 89] width 43 height 15
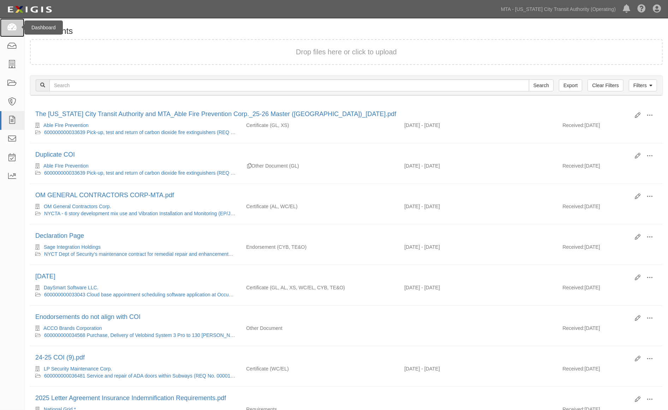
click at [8, 24] on icon at bounding box center [12, 28] width 10 height 8
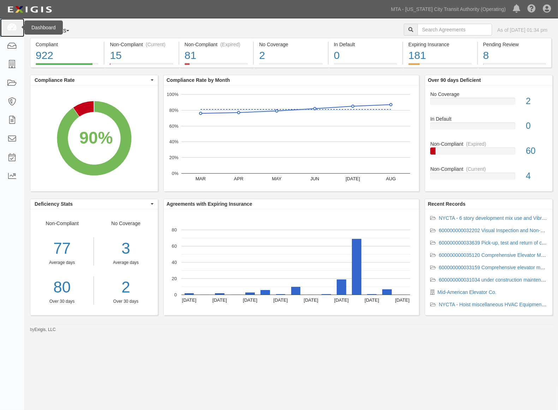
click at [15, 29] on icon at bounding box center [12, 28] width 10 height 8
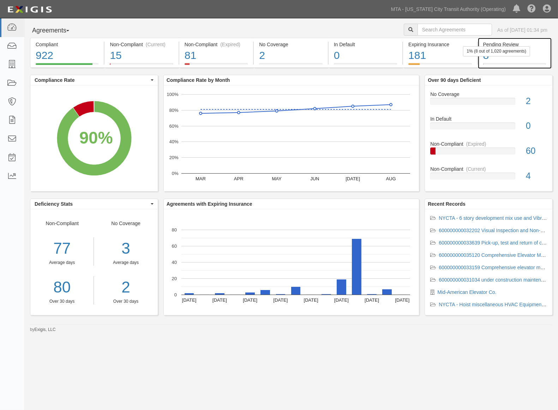
click at [530, 61] on div "8" at bounding box center [514, 55] width 63 height 15
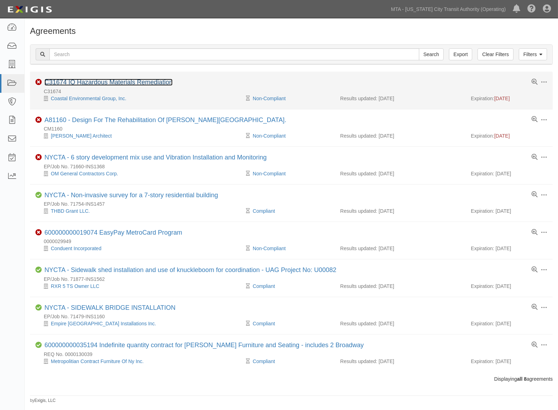
click at [131, 81] on link "C31674 IQ Hazardous Materials Remediation" at bounding box center [108, 82] width 128 height 7
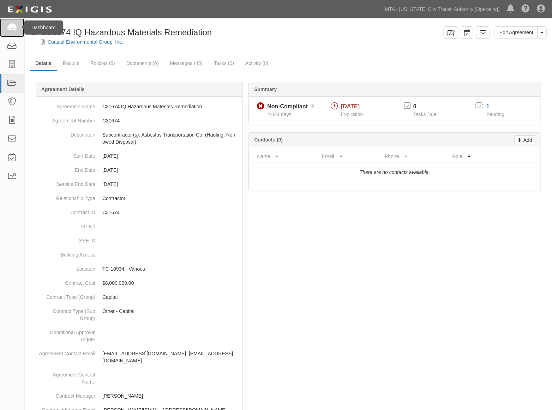
click at [16, 26] on icon at bounding box center [12, 28] width 10 height 8
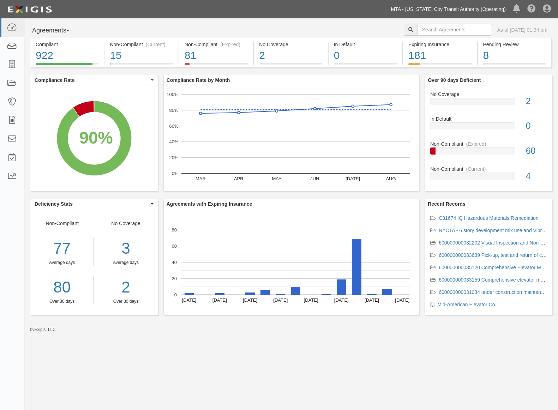
click at [493, 11] on link "MTA - [US_STATE] City Transit Authority (Operating)" at bounding box center [448, 9] width 122 height 14
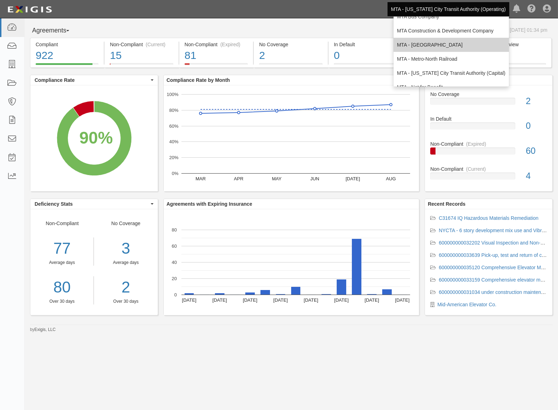
scroll to position [47, 0]
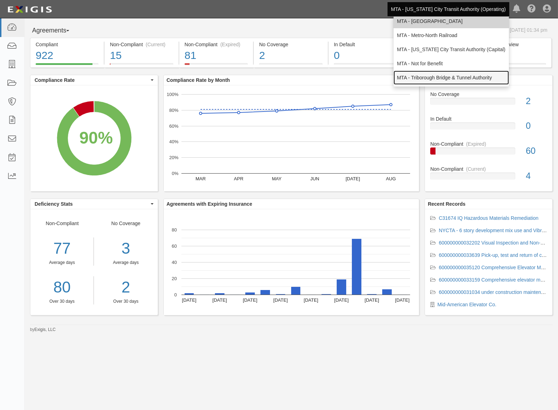
click at [430, 74] on link "MTA - Triborough Bridge & Tunnel Authority" at bounding box center [450, 78] width 115 height 14
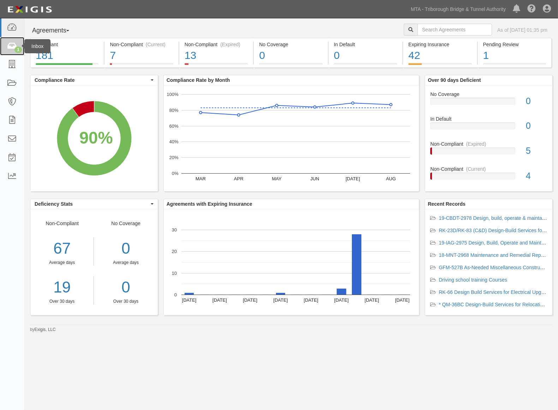
click at [9, 46] on icon at bounding box center [12, 46] width 10 height 8
click at [164, 59] on div "7" at bounding box center [141, 55] width 63 height 15
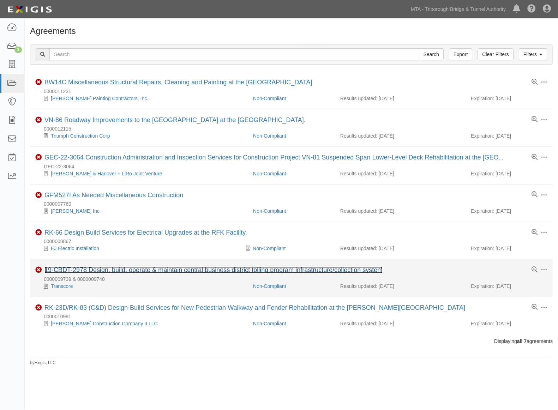
click at [235, 273] on link "19-CBDT-2978 Design, build, operate & maintain central business district tollin…" at bounding box center [213, 269] width 338 height 7
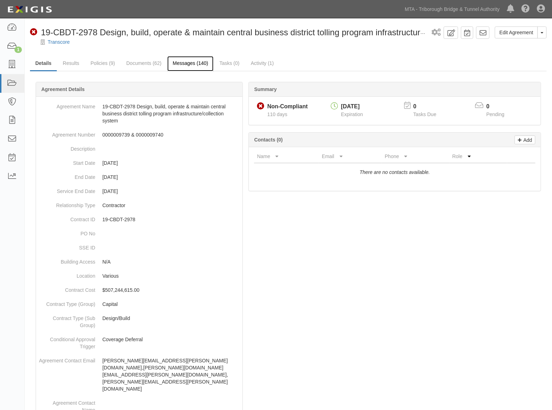
click at [199, 64] on link "Messages (140)" at bounding box center [190, 63] width 46 height 15
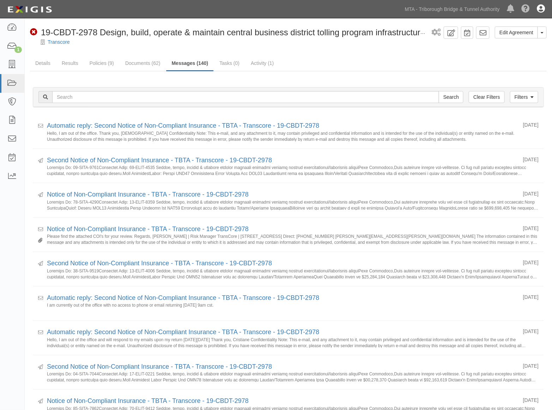
click at [541, 9] on icon at bounding box center [541, 9] width 8 height 8
click at [515, 43] on link "Sign Out" at bounding box center [520, 41] width 56 height 14
